Goal: Task Accomplishment & Management: Manage account settings

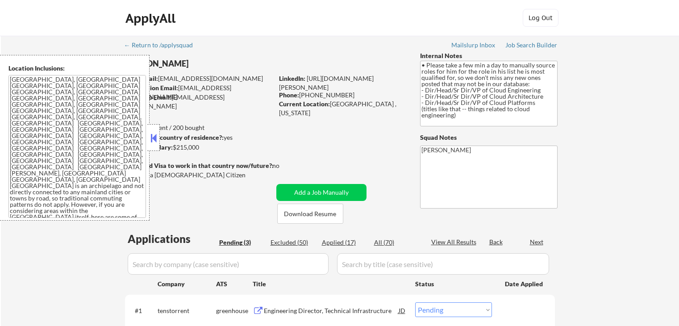
select select ""pending""
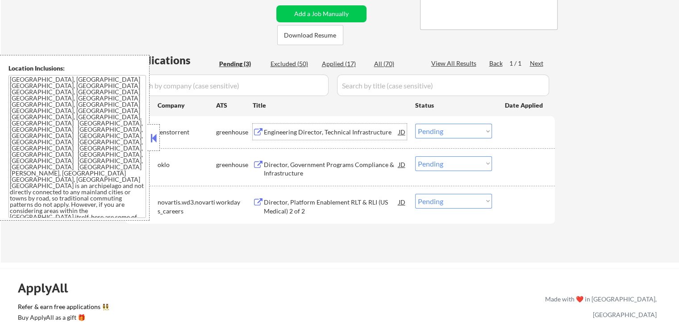
click at [311, 134] on div "Engineering Director, Technical Infrastructure" at bounding box center [331, 132] width 135 height 9
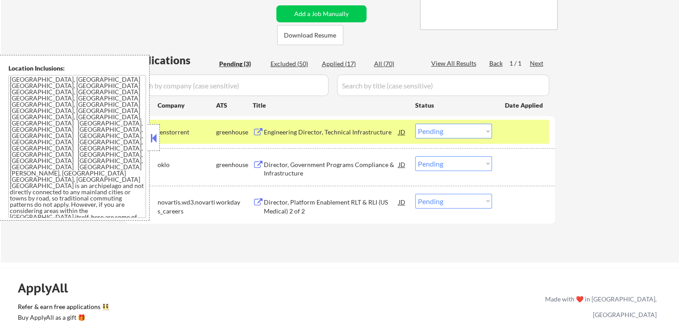
click at [305, 158] on div "Director, Government Programs Compliance & Infrastructure" at bounding box center [331, 166] width 135 height 21
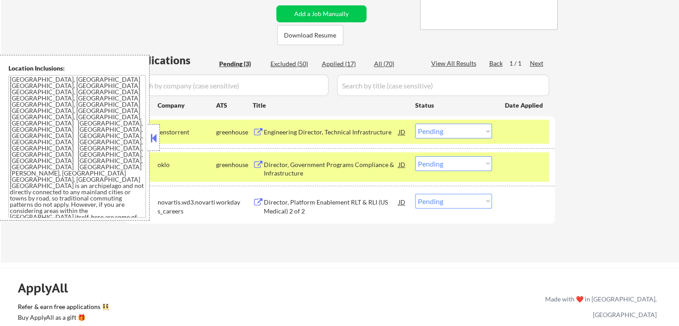
click at [297, 203] on div "Director, Platform Enablement RLT & RLI (US Medical) 2 of 2" at bounding box center [331, 206] width 135 height 17
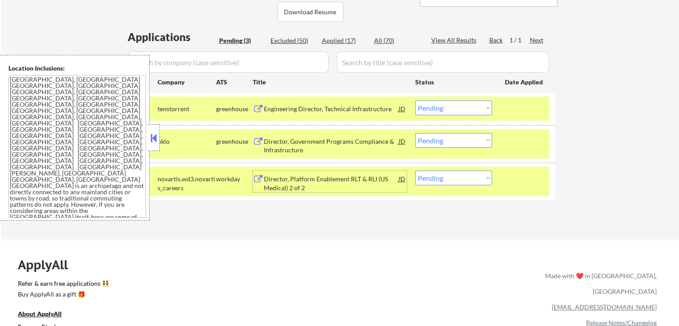
scroll to position [223, 0]
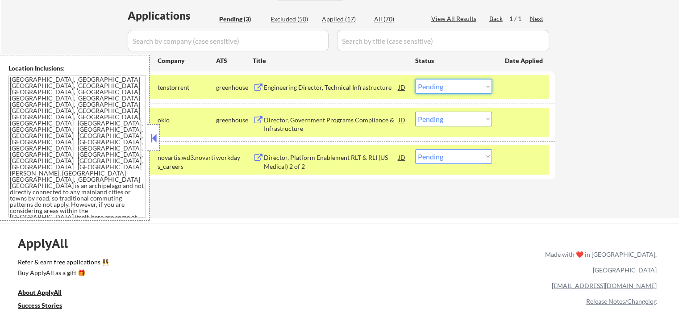
click at [447, 88] on select "Choose an option... Pending Applied Excluded (Questions) Excluded (Expired) Exc…" at bounding box center [453, 86] width 77 height 15
click at [415, 79] on select "Choose an option... Pending Applied Excluded (Questions) Excluded (Expired) Exc…" at bounding box center [453, 86] width 77 height 15
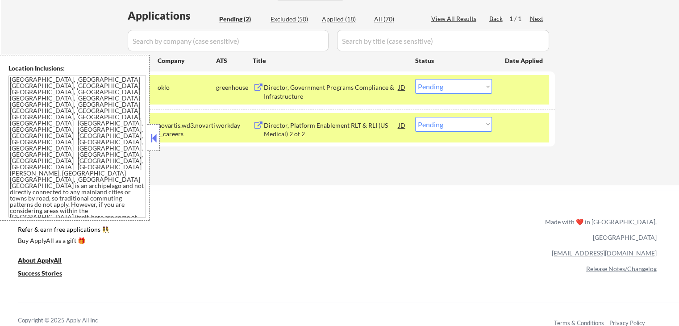
drag, startPoint x: 445, startPoint y: 89, endPoint x: 448, endPoint y: 93, distance: 5.7
click at [447, 90] on select "Choose an option... Pending Applied Excluded (Questions) Excluded (Expired) Exc…" at bounding box center [453, 86] width 77 height 15
click at [415, 79] on select "Choose an option... Pending Applied Excluded (Questions) Excluded (Expired) Exc…" at bounding box center [453, 86] width 77 height 15
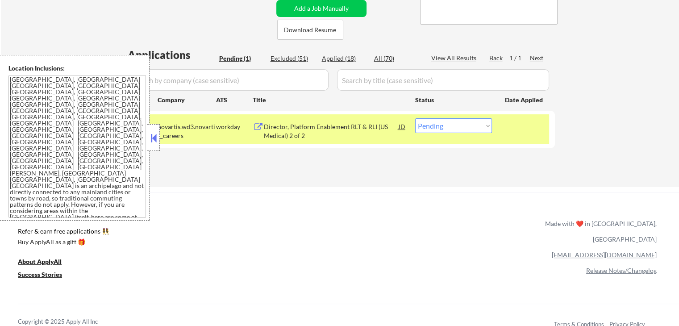
scroll to position [134, 0]
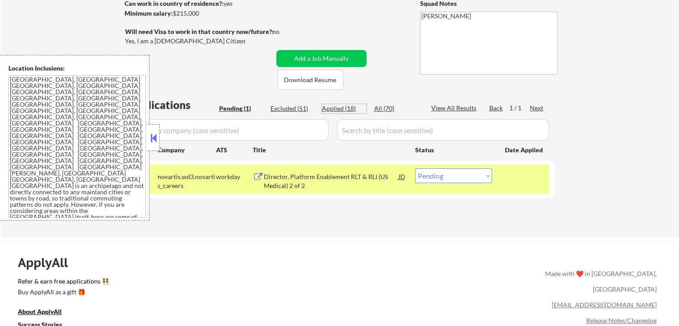
click at [342, 107] on div "Applied (18)" at bounding box center [344, 108] width 45 height 9
select select ""applied""
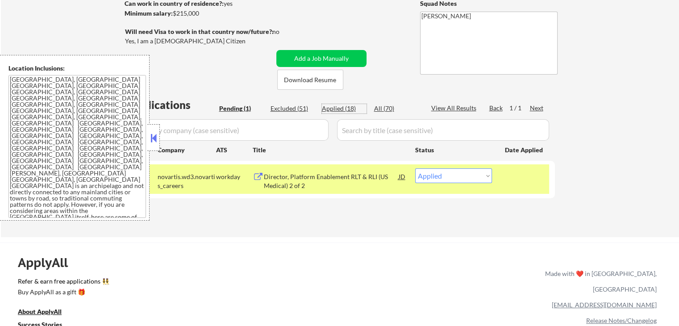
select select ""applied""
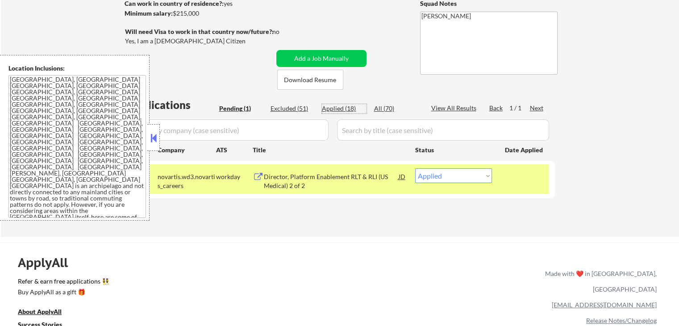
select select ""applied""
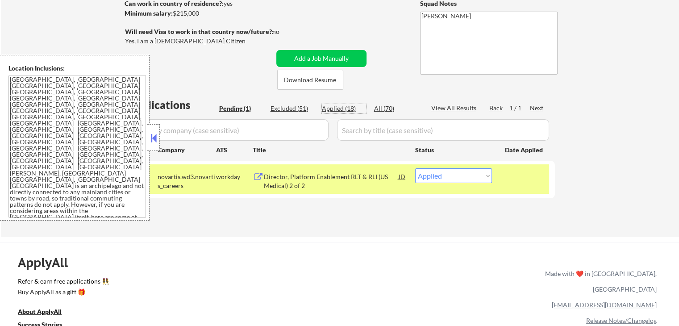
select select ""applied""
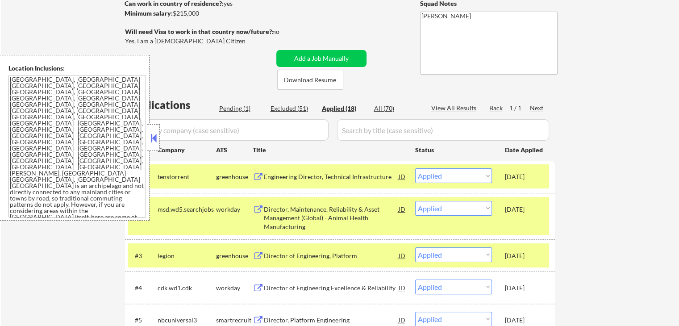
click at [340, 177] on div "Engineering Director, Technical Infrastructure" at bounding box center [331, 176] width 135 height 9
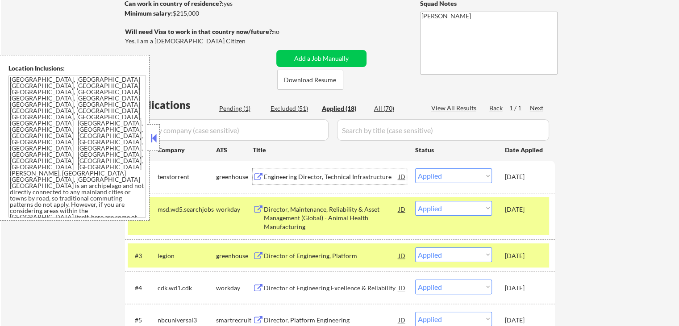
click at [234, 109] on div "Pending (1)" at bounding box center [241, 108] width 45 height 9
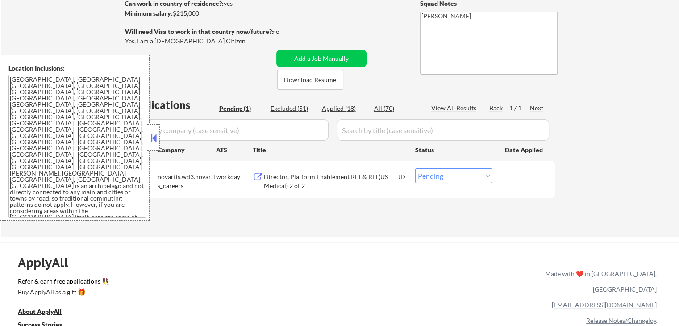
click at [289, 172] on div "Director, Platform Enablement RLT & RLI (US Medical) 2 of 2" at bounding box center [331, 180] width 135 height 17
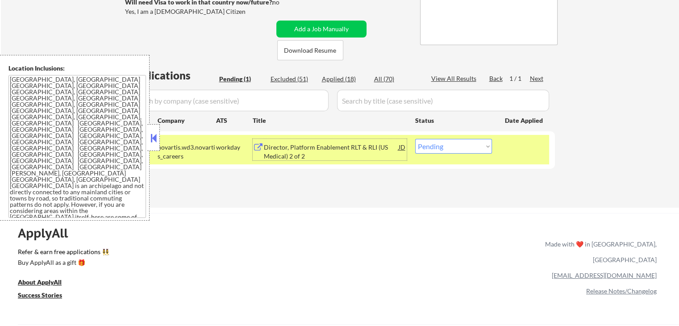
scroll to position [179, 0]
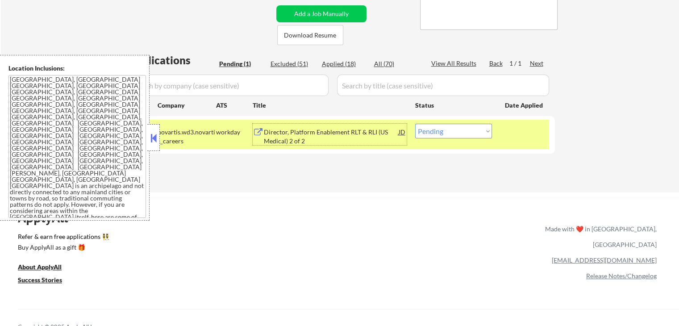
click at [439, 128] on select "Choose an option... Pending Applied Excluded (Questions) Excluded (Expired) Exc…" at bounding box center [453, 131] width 77 height 15
select select ""applied""
click at [415, 124] on select "Choose an option... Pending Applied Excluded (Questions) Excluded (Expired) Exc…" at bounding box center [453, 131] width 77 height 15
